Goal: Communication & Community: Answer question/provide support

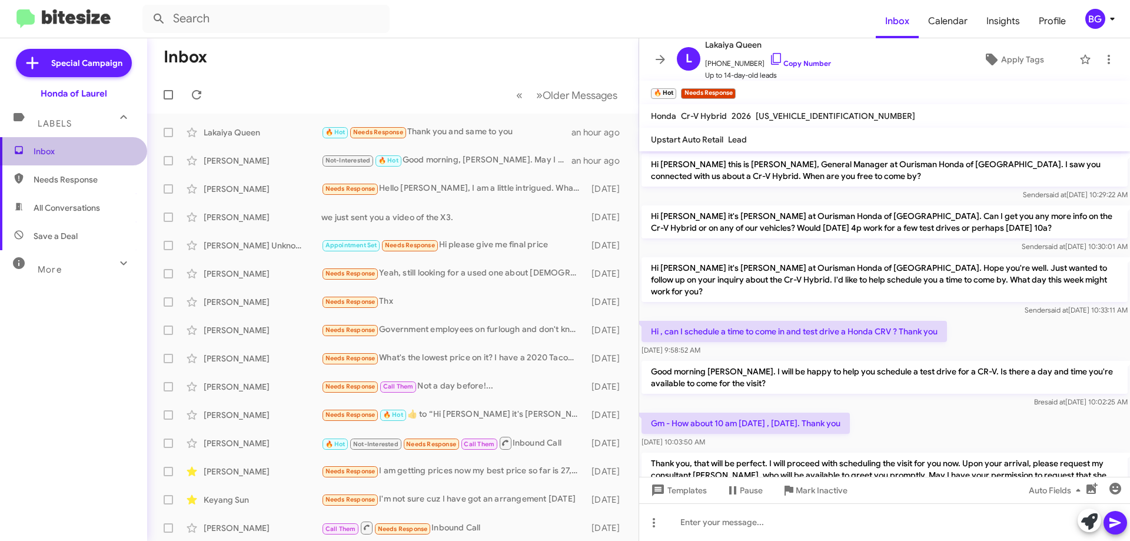
click at [116, 152] on span "Inbox" at bounding box center [84, 151] width 100 height 12
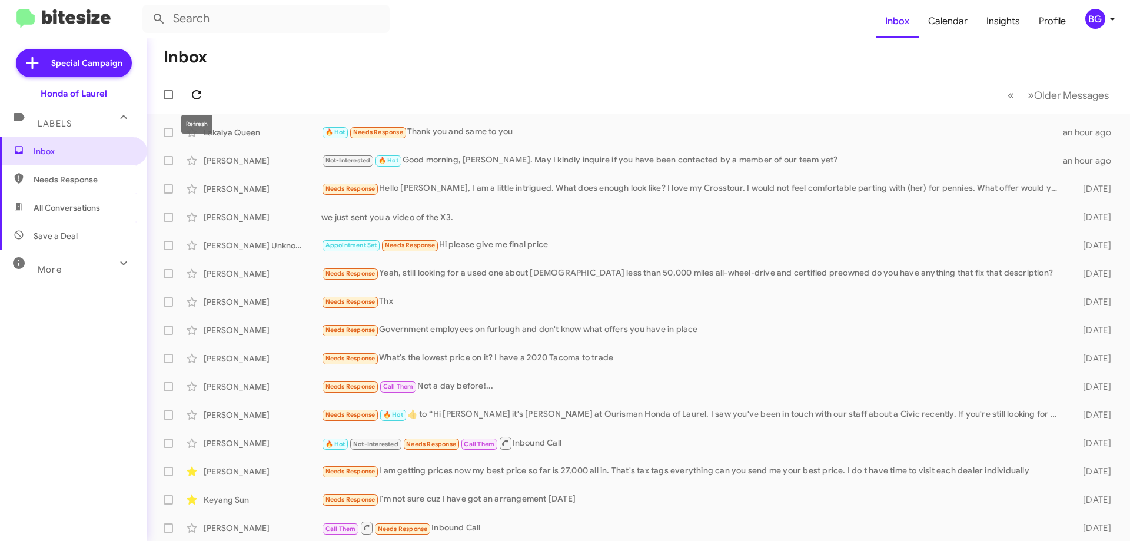
click at [201, 91] on icon at bounding box center [197, 95] width 14 height 14
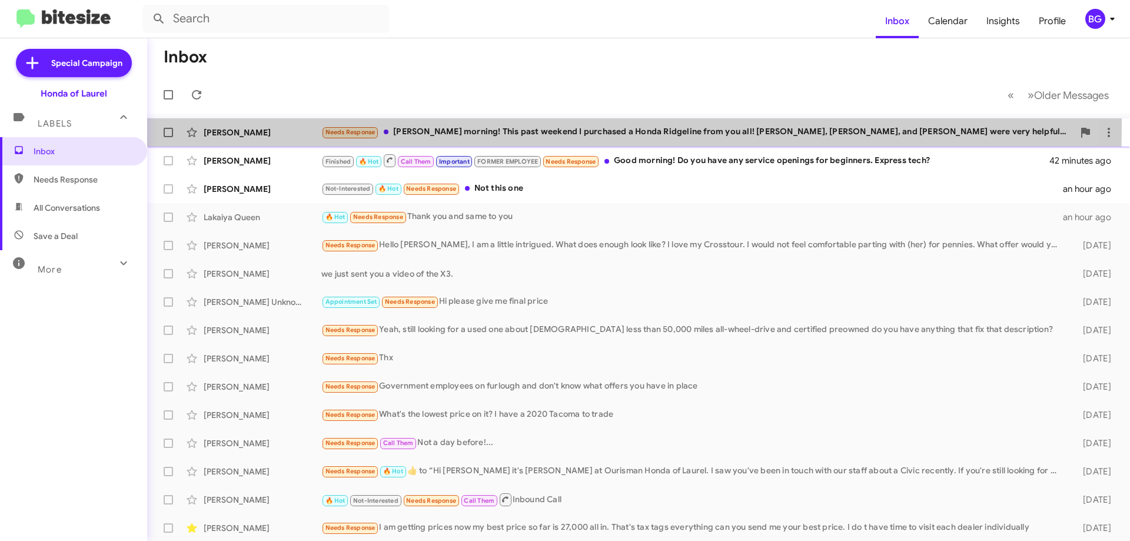
click at [437, 127] on div "Needs Response [PERSON_NAME] morning! This past weekend I purchased a Honda Rid…" at bounding box center [697, 132] width 752 height 14
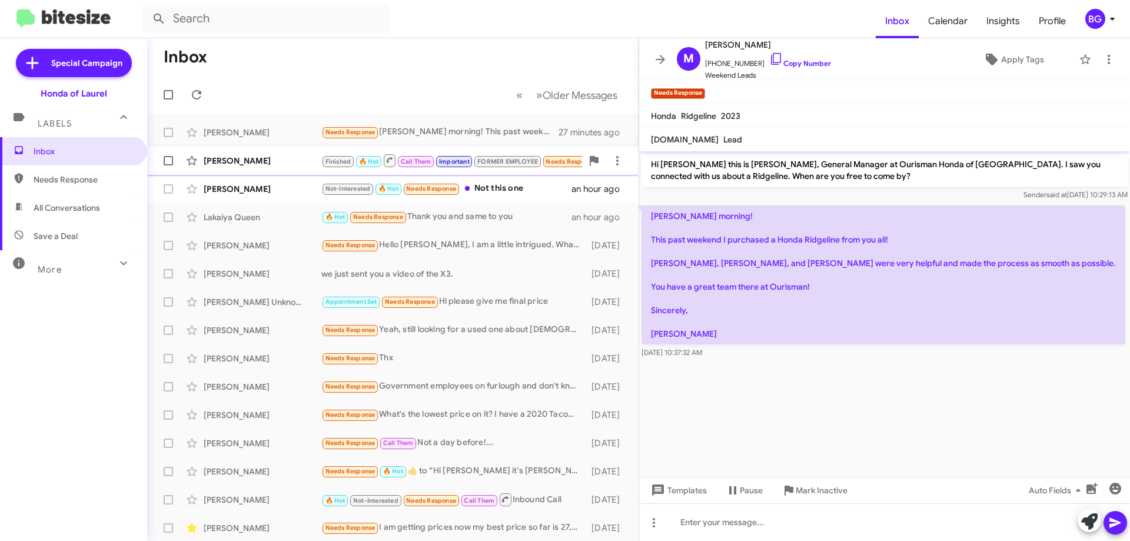
click at [274, 164] on div "[PERSON_NAME]" at bounding box center [263, 161] width 118 height 12
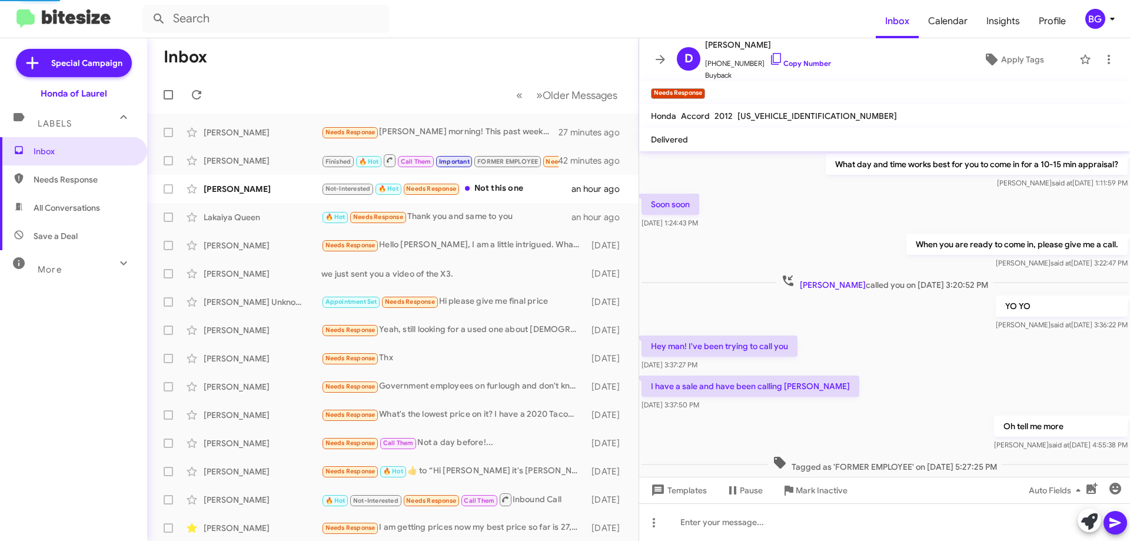
scroll to position [625, 0]
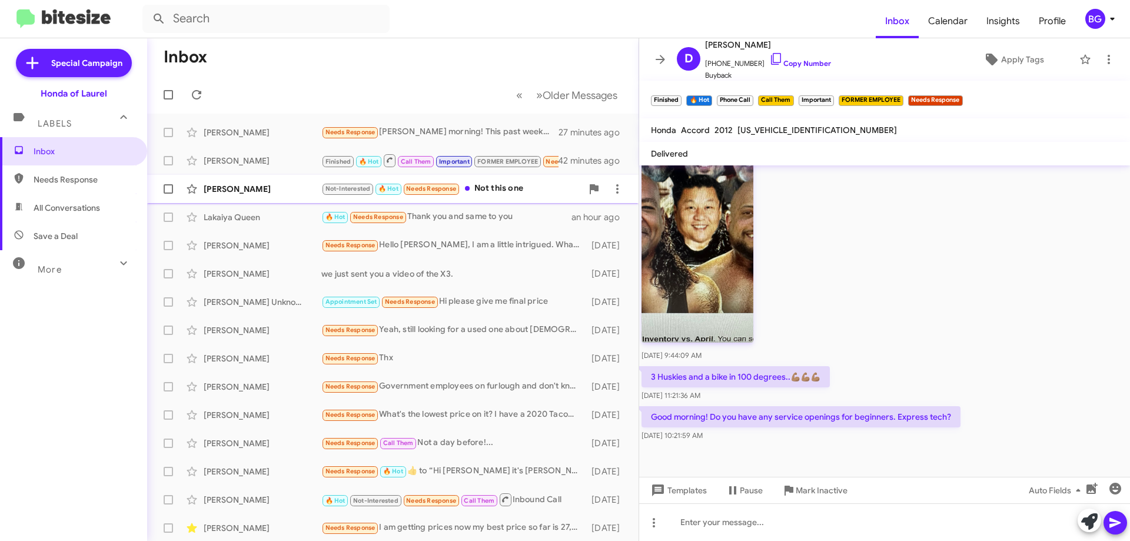
click at [236, 188] on div "[PERSON_NAME]" at bounding box center [263, 189] width 118 height 12
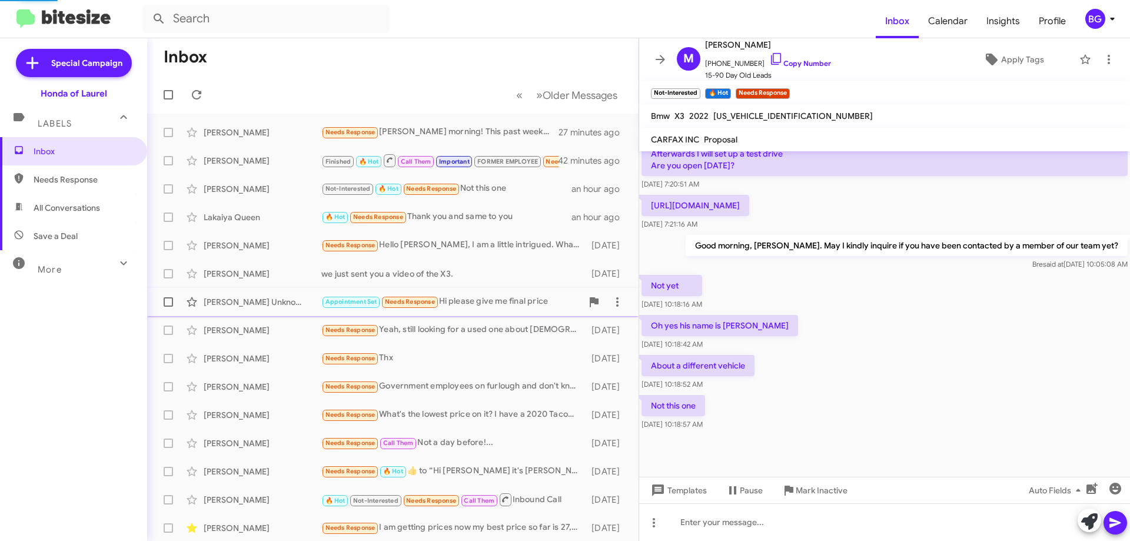
scroll to position [489, 0]
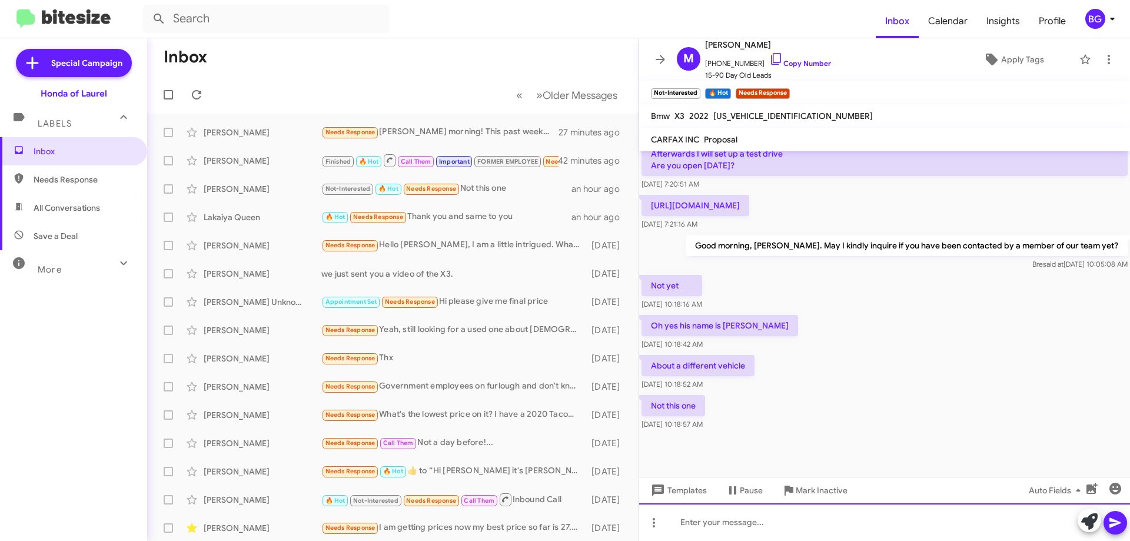
click at [716, 524] on div at bounding box center [884, 522] width 491 height 38
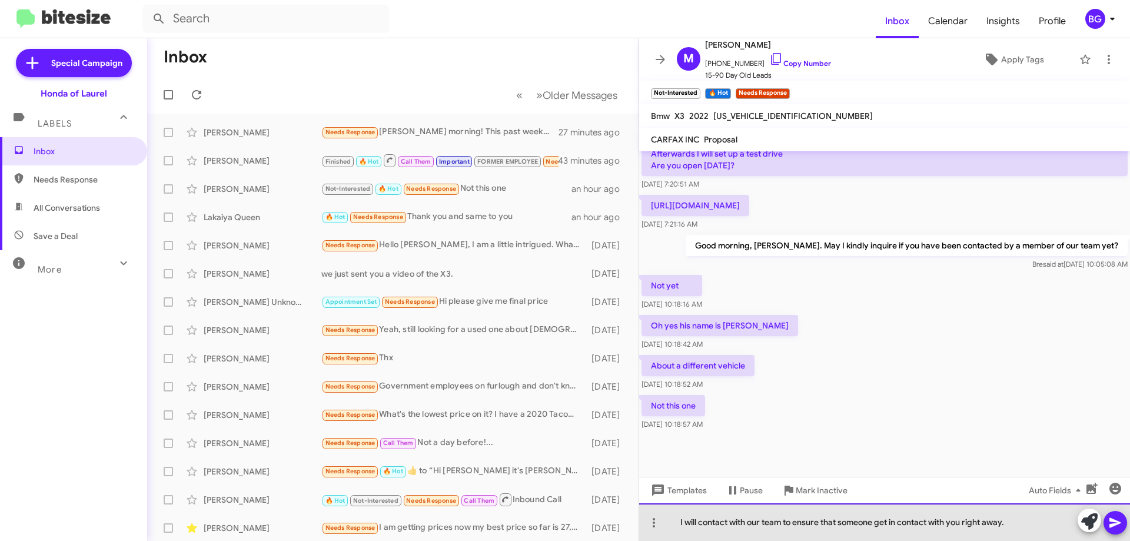
click at [729, 514] on div "I will contact with our team to ensure that someone get in contact with you rig…" at bounding box center [884, 522] width 491 height 38
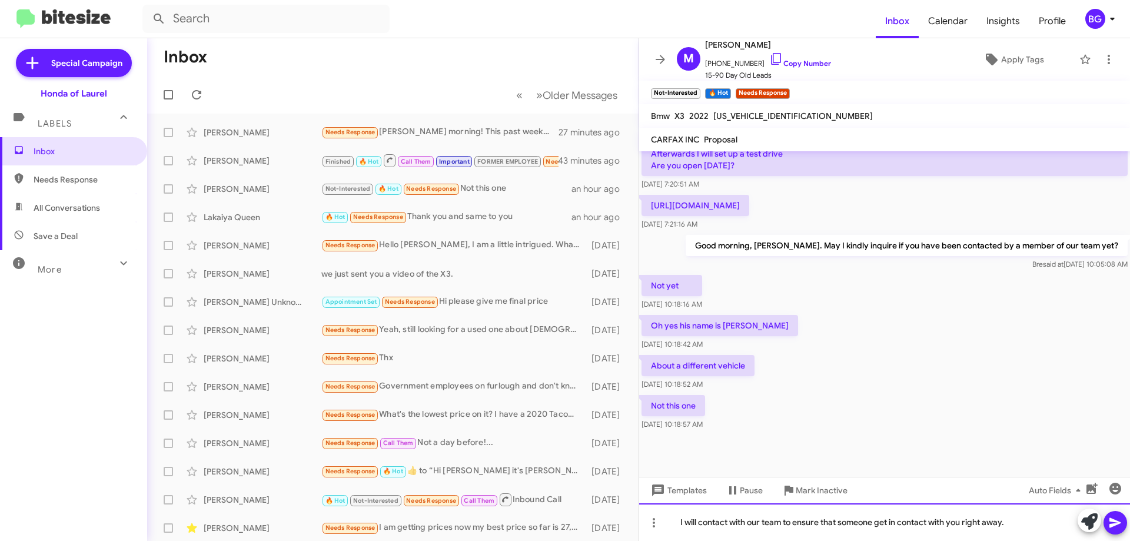
click at [728, 530] on div "I will contact with our team to ensure that someone get in contact with you rig…" at bounding box center [884, 522] width 491 height 38
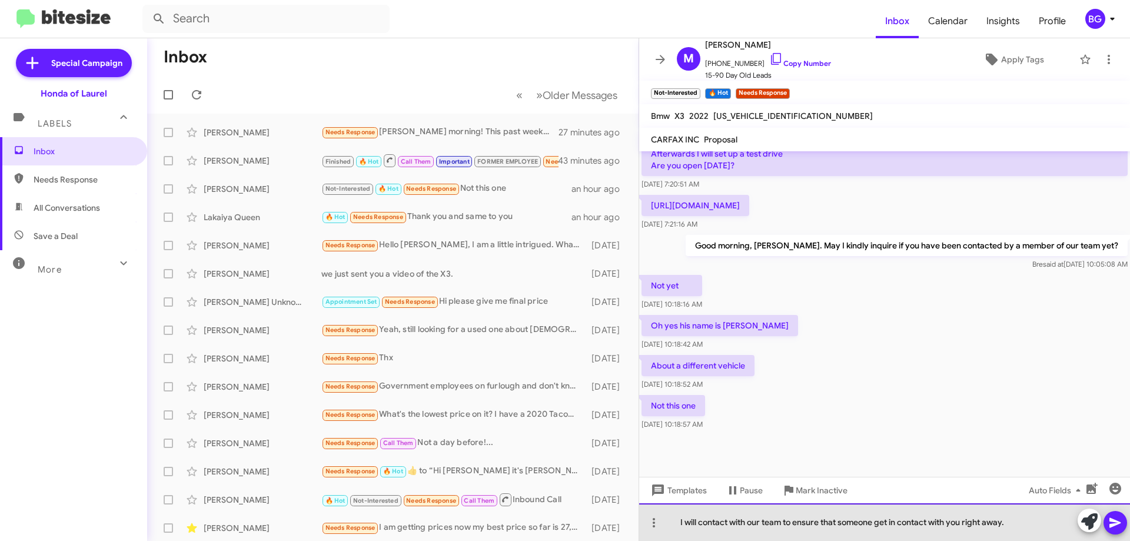
click at [729, 529] on div "I will contact with our team to ensure that someone get in contact with you rig…" at bounding box center [884, 522] width 491 height 38
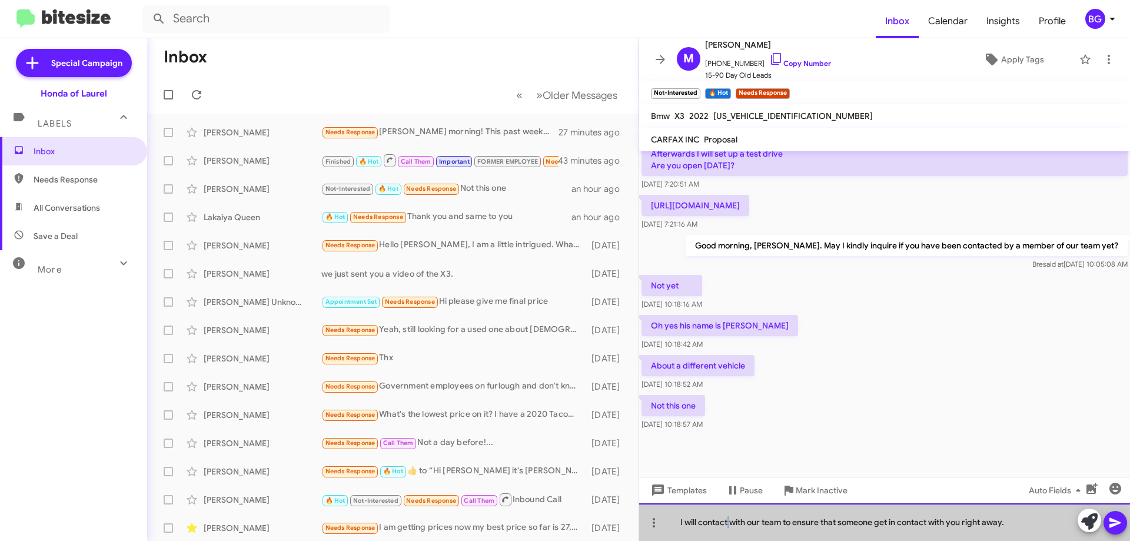
click at [729, 529] on div "I will contact with our team to ensure that someone get in contact with you rig…" at bounding box center [884, 522] width 491 height 38
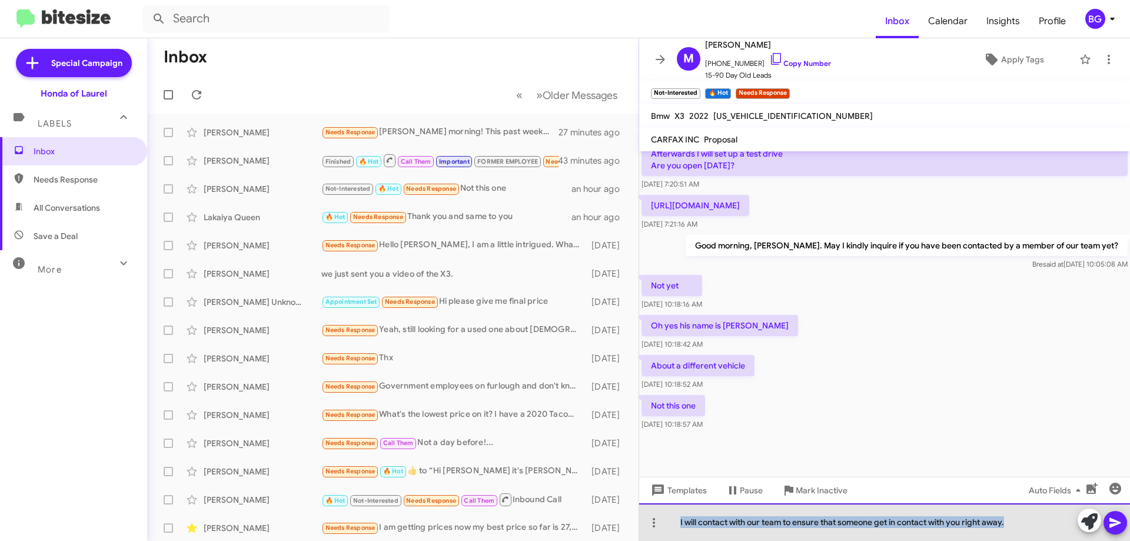
click at [729, 529] on div "I will contact with our team to ensure that someone get in contact with you rig…" at bounding box center [884, 522] width 491 height 38
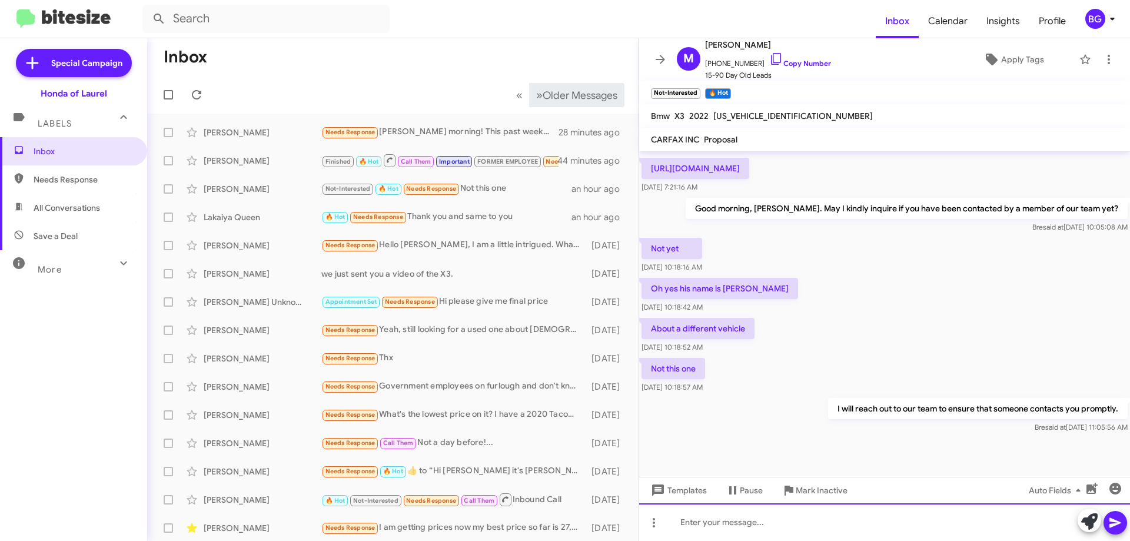
scroll to position [532, 0]
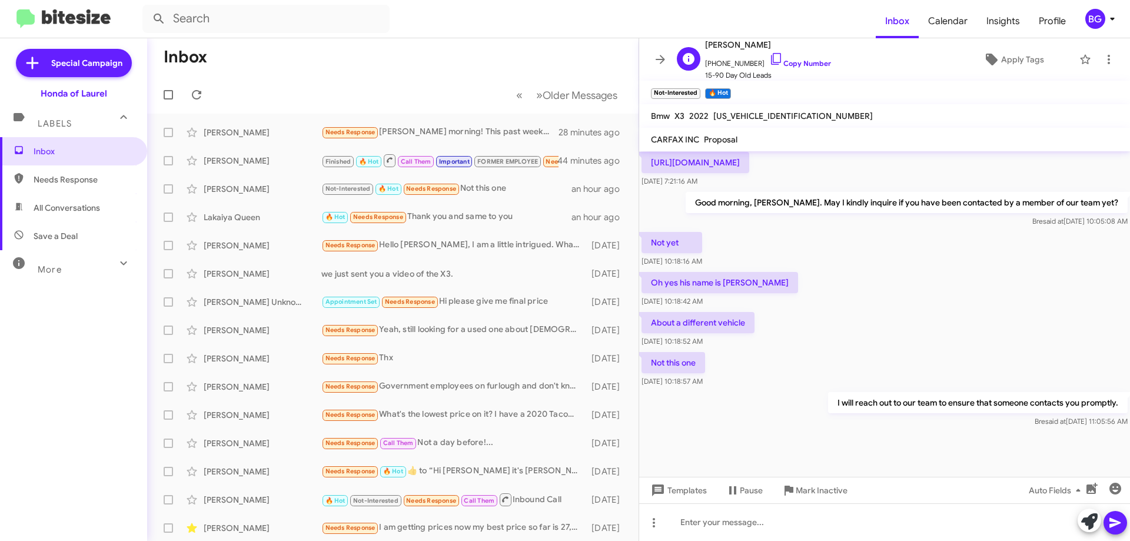
click at [798, 58] on span "[PHONE_NUMBER] Copy Number" at bounding box center [768, 61] width 126 height 18
click at [807, 57] on span "[PHONE_NUMBER] Copy Number" at bounding box center [768, 61] width 126 height 18
click at [777, 64] on link "Copy Number" at bounding box center [800, 63] width 62 height 9
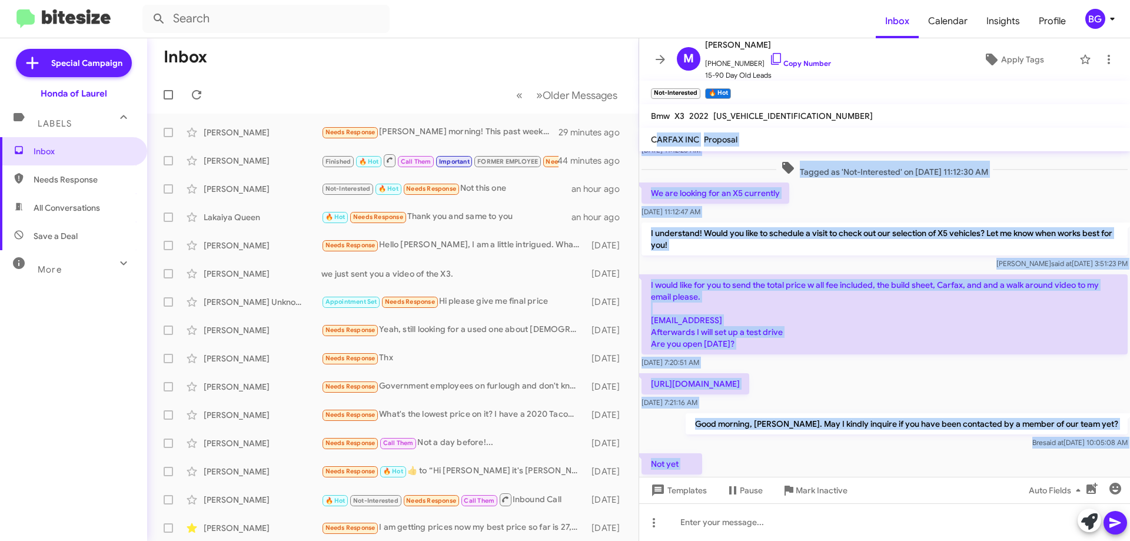
scroll to position [132, 0]
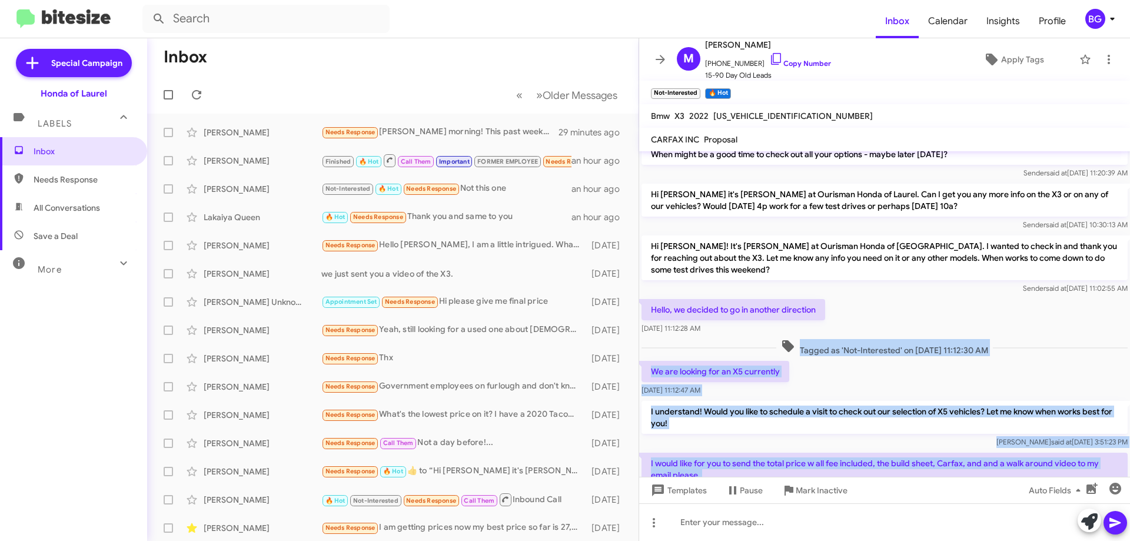
drag, startPoint x: 766, startPoint y: 452, endPoint x: 649, endPoint y: 354, distance: 152.6
click at [649, 354] on cdk-virtual-scroll-viewport "Hi [PERSON_NAME] this is [PERSON_NAME], General Manager at Ourisman Honda of [G…" at bounding box center [884, 314] width 491 height 326
copy div "Tagged as 'Not-Interested' on [DATE] 11:12:30 AM We are looking for an X5 curre…"
